Goal: Information Seeking & Learning: Check status

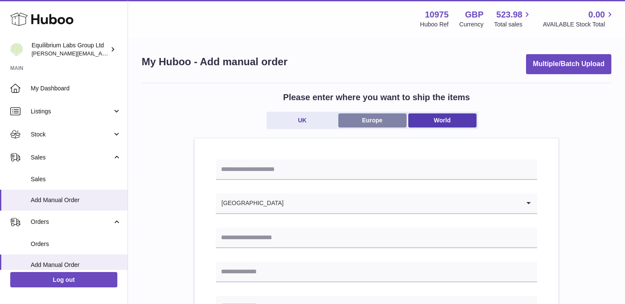
click at [376, 122] on link "Europe" at bounding box center [372, 121] width 68 height 14
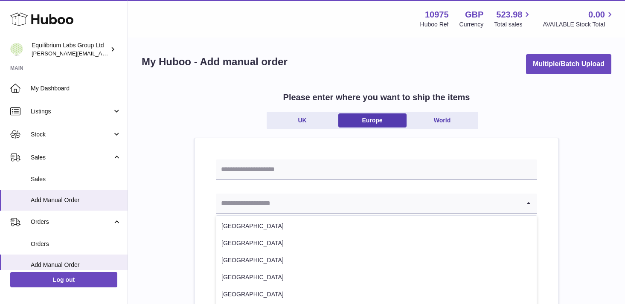
click at [353, 197] on input "Search for option" at bounding box center [368, 204] width 304 height 20
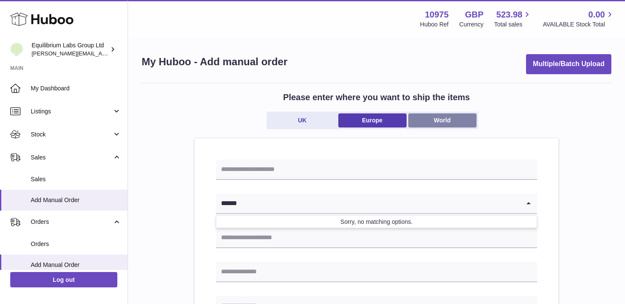
type input "******"
click at [423, 126] on link "World" at bounding box center [442, 121] width 68 height 14
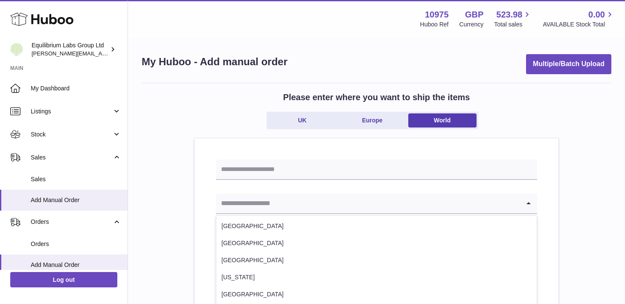
click at [317, 202] on input "Search for option" at bounding box center [368, 204] width 304 height 20
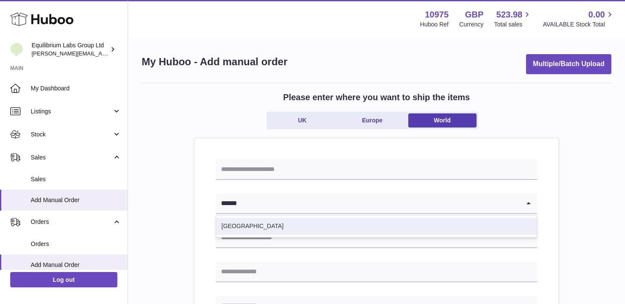
click at [283, 225] on li "Norway" at bounding box center [376, 226] width 320 height 17
type input "******"
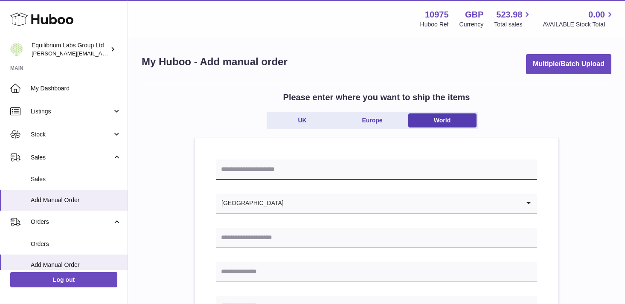
click at [303, 169] on input "text" at bounding box center [376, 170] width 321 height 20
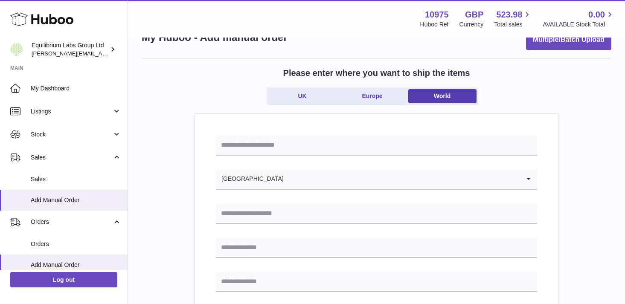
scroll to position [26, 0]
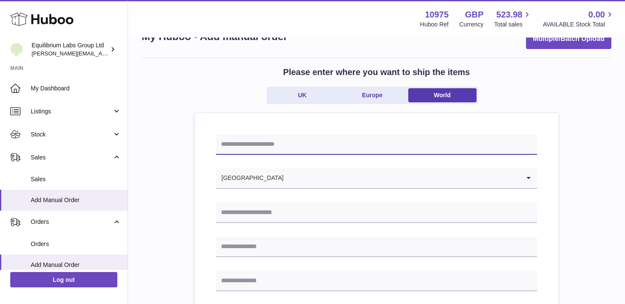
click at [273, 147] on input "text" at bounding box center [376, 144] width 321 height 20
click at [261, 140] on input "text" at bounding box center [376, 144] width 321 height 20
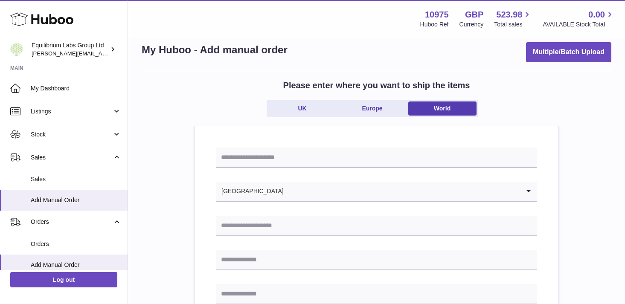
scroll to position [0, 0]
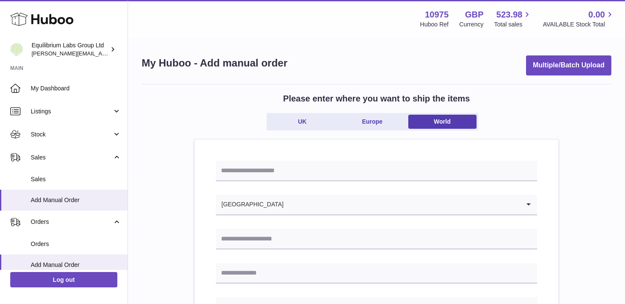
click at [378, 134] on div "UK Europe World" at bounding box center [377, 126] width 220 height 26
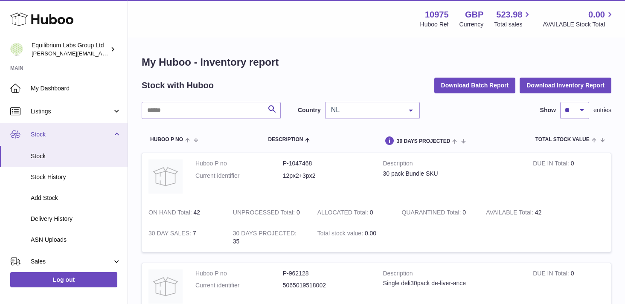
click at [105, 143] on link "Stock" at bounding box center [64, 134] width 128 height 23
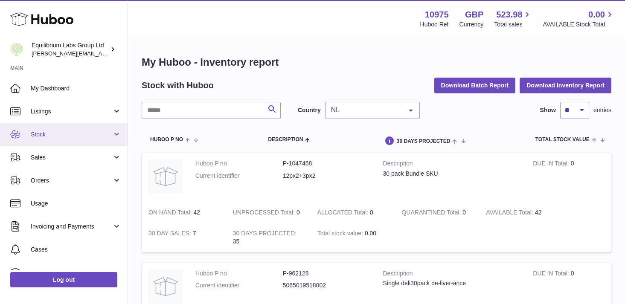
click at [114, 135] on link "Stock" at bounding box center [64, 134] width 128 height 23
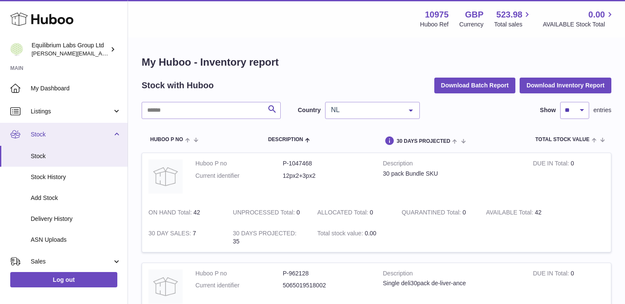
click at [112, 136] on link "Stock" at bounding box center [64, 134] width 128 height 23
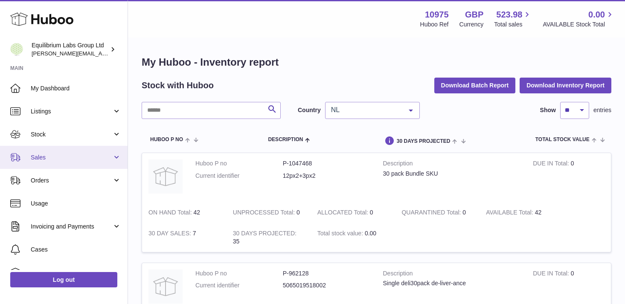
click at [107, 164] on link "Sales" at bounding box center [64, 157] width 128 height 23
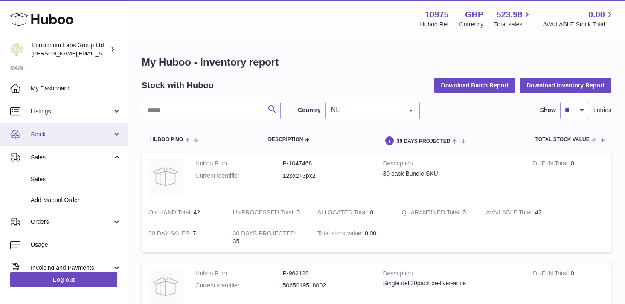
click at [95, 140] on link "Stock" at bounding box center [64, 134] width 128 height 23
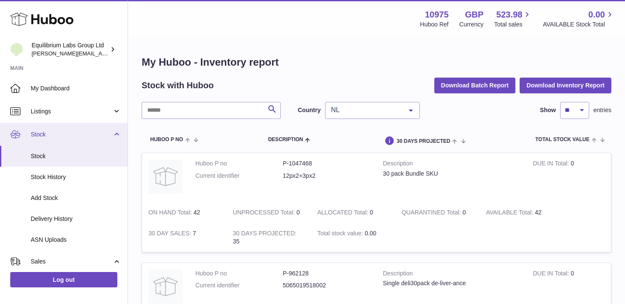
click at [89, 131] on span "Stock" at bounding box center [72, 135] width 82 height 8
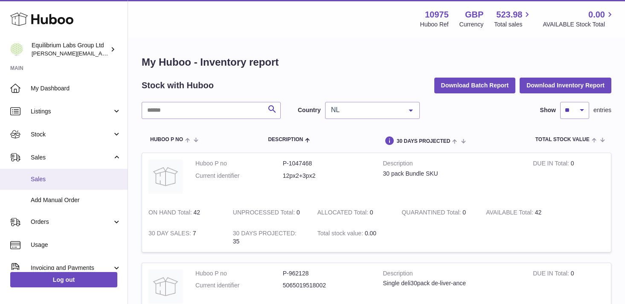
click at [85, 180] on span "Sales" at bounding box center [76, 179] width 90 height 8
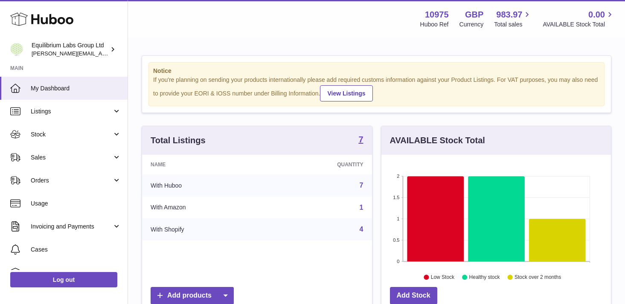
scroll to position [133, 230]
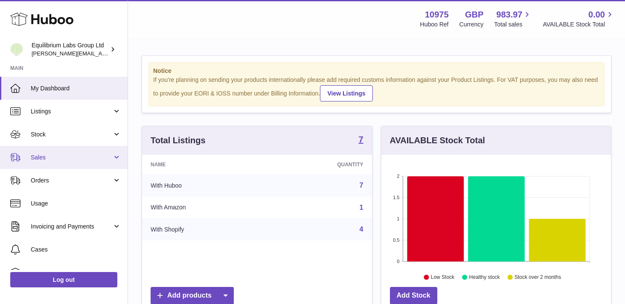
click at [107, 157] on span "Sales" at bounding box center [72, 158] width 82 height 8
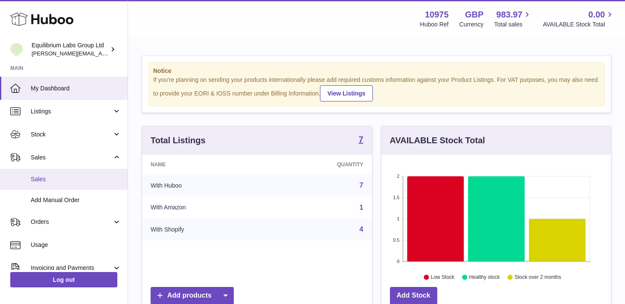
click at [96, 181] on span "Sales" at bounding box center [76, 179] width 90 height 8
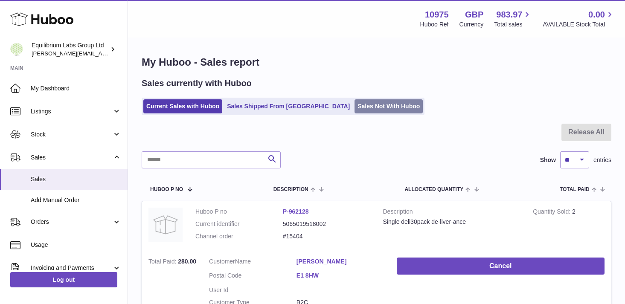
click at [355, 108] on link "Sales Not With Huboo" at bounding box center [389, 106] width 68 height 14
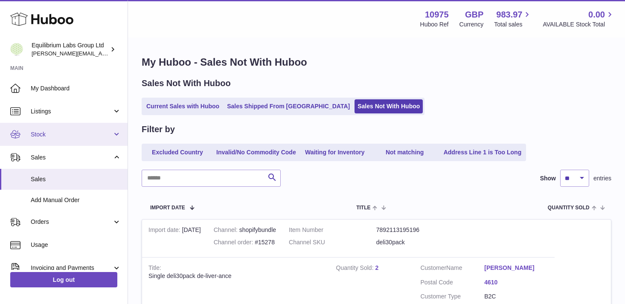
click at [90, 140] on link "Stock" at bounding box center [64, 134] width 128 height 23
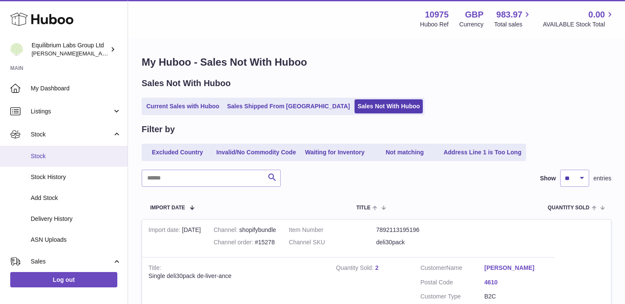
click at [85, 160] on span "Stock" at bounding box center [76, 156] width 90 height 8
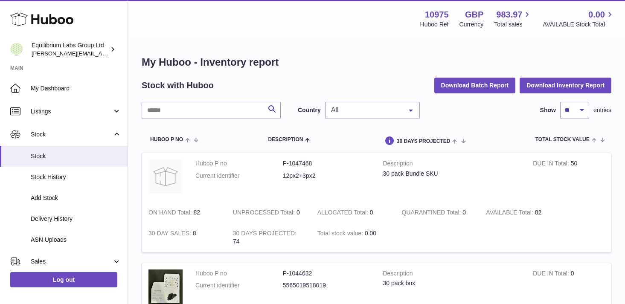
click at [346, 117] on div "All" at bounding box center [372, 110] width 95 height 17
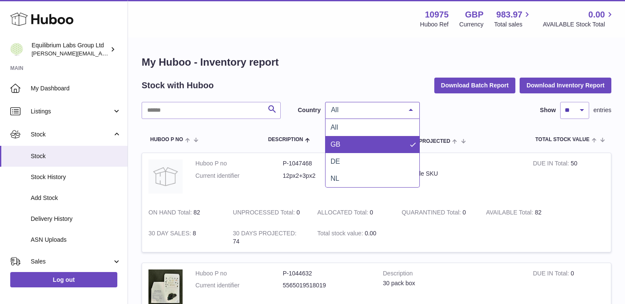
click at [358, 144] on span "GB" at bounding box center [373, 144] width 94 height 17
click at [380, 111] on span "GB" at bounding box center [365, 110] width 73 height 9
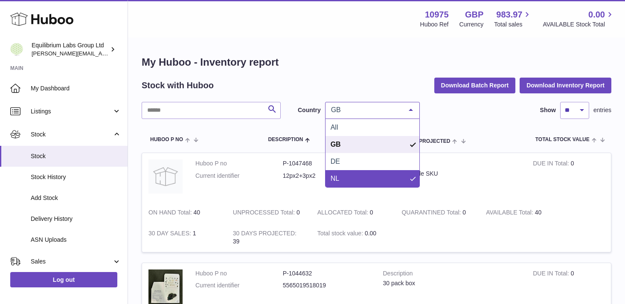
click at [353, 184] on span "NL" at bounding box center [373, 178] width 94 height 17
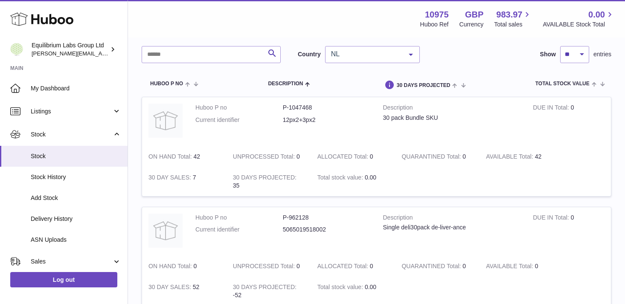
scroll to position [25, 0]
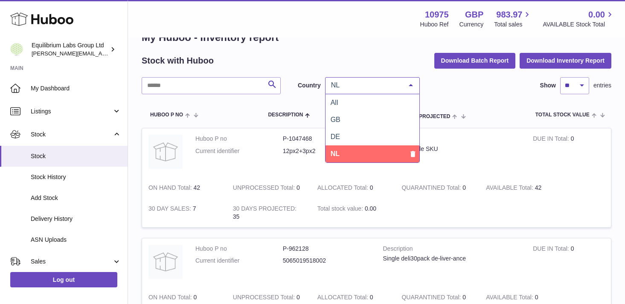
click at [395, 89] on span "NL" at bounding box center [365, 85] width 73 height 9
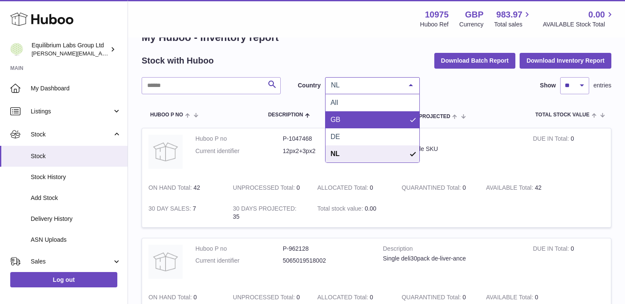
click at [368, 118] on span "GB" at bounding box center [373, 119] width 94 height 17
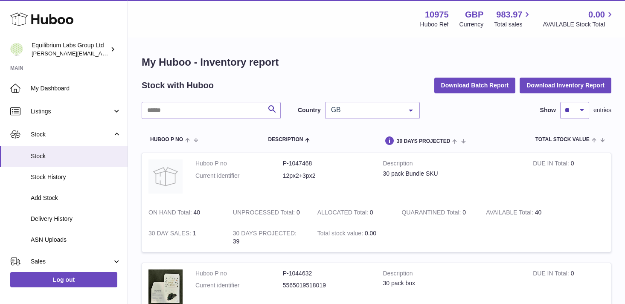
click at [369, 114] on div "GB" at bounding box center [372, 110] width 95 height 17
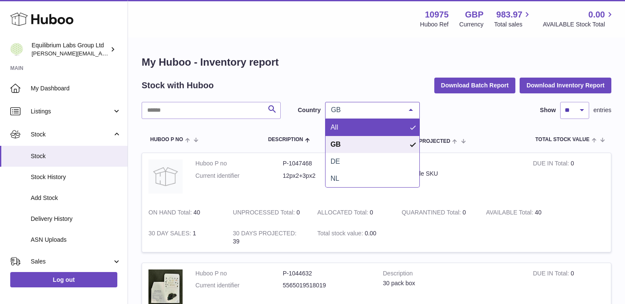
click at [352, 132] on span "All" at bounding box center [373, 127] width 94 height 17
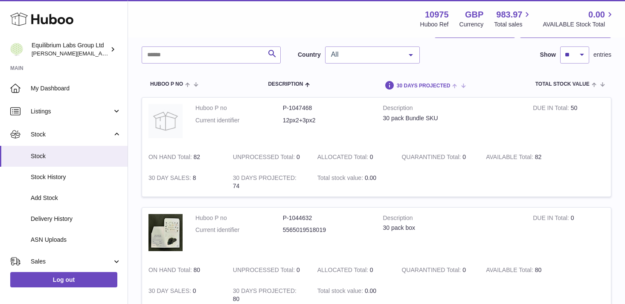
scroll to position [51, 0]
